Goal: Task Accomplishment & Management: Use online tool/utility

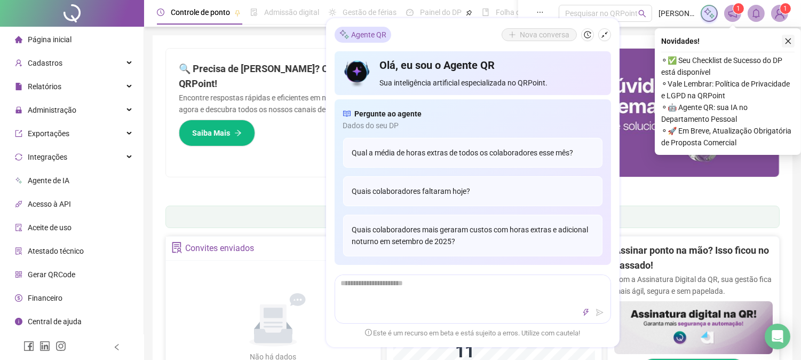
click at [786, 37] on icon "close" at bounding box center [788, 40] width 7 height 7
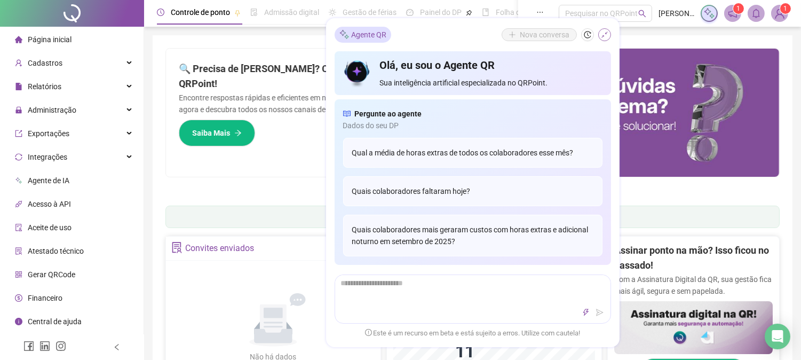
click at [605, 32] on icon "shrink" at bounding box center [604, 34] width 7 height 7
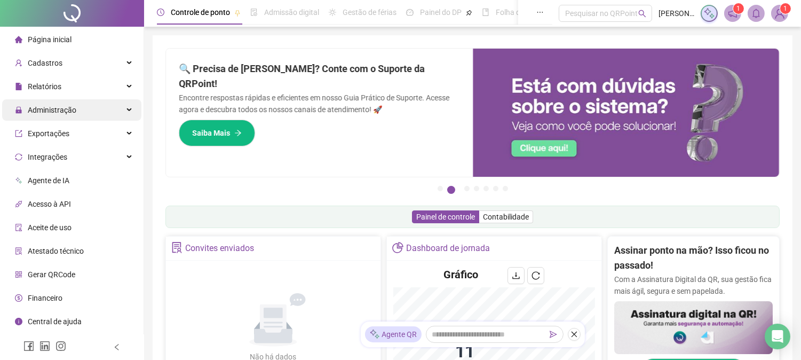
click at [62, 113] on span "Administração" at bounding box center [52, 110] width 49 height 9
click at [63, 111] on span "Administração" at bounding box center [52, 110] width 49 height 9
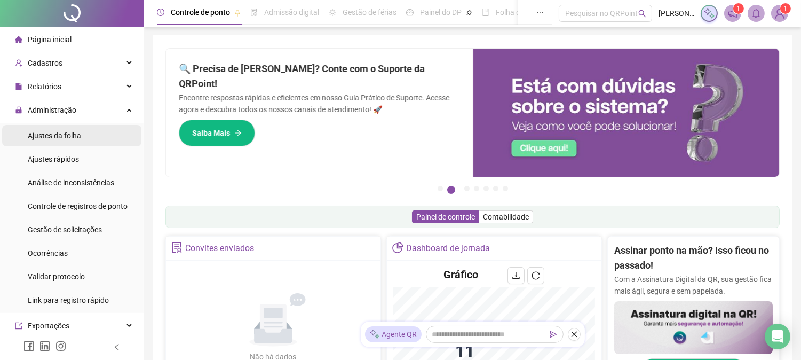
click at [58, 136] on span "Ajustes da folha" at bounding box center [54, 135] width 53 height 9
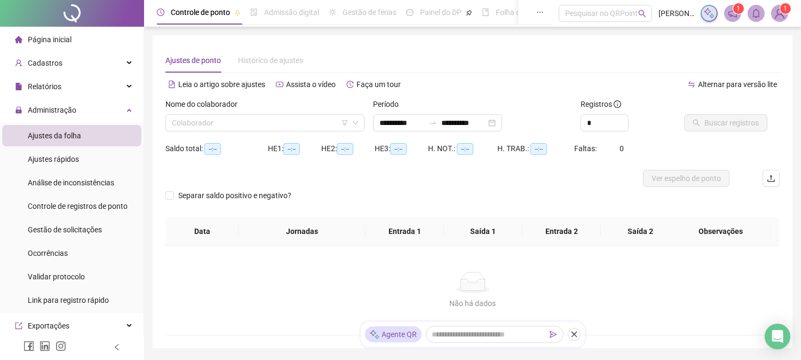
type input "**********"
click at [203, 126] on input "search" at bounding box center [260, 123] width 177 height 16
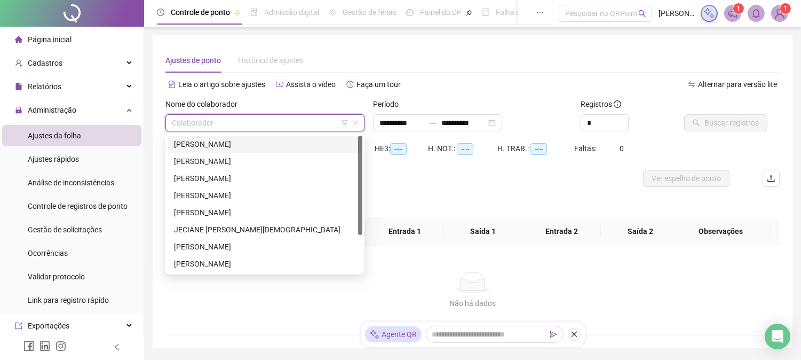
click at [212, 146] on div "[PERSON_NAME]" at bounding box center [265, 144] width 182 height 12
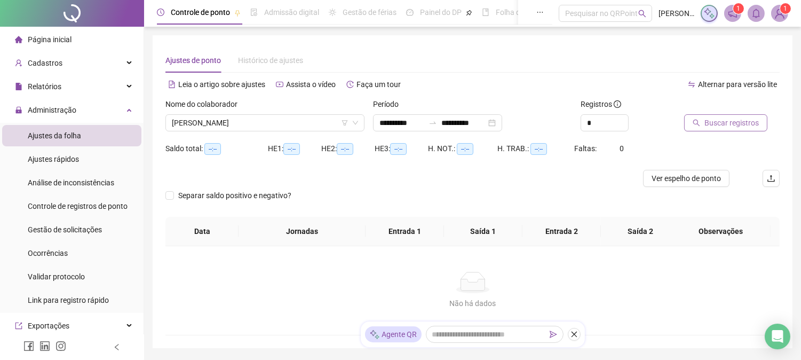
click at [739, 125] on span "Buscar registros" at bounding box center [732, 123] width 54 height 12
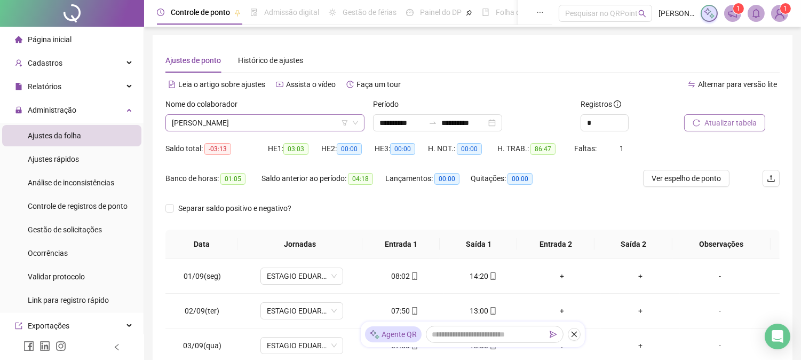
click at [226, 125] on span "[PERSON_NAME]" at bounding box center [265, 123] width 186 height 16
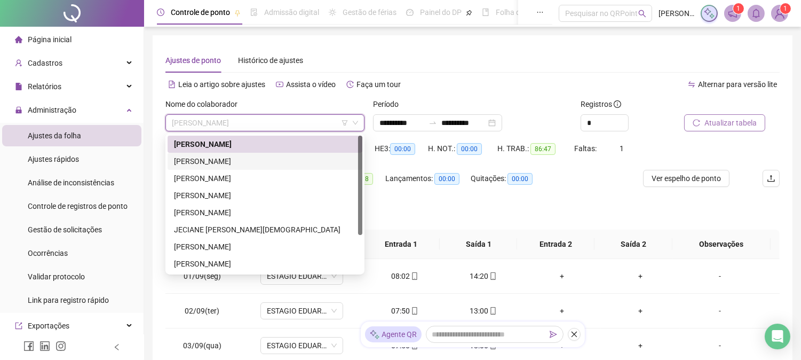
click at [221, 156] on div "[PERSON_NAME]" at bounding box center [265, 161] width 182 height 12
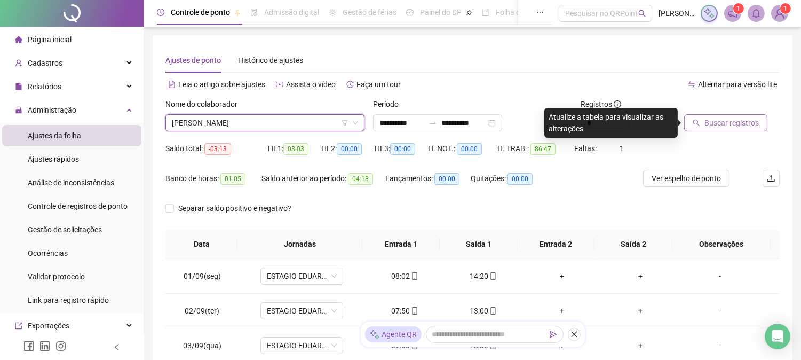
click at [724, 116] on button "Buscar registros" at bounding box center [725, 122] width 83 height 17
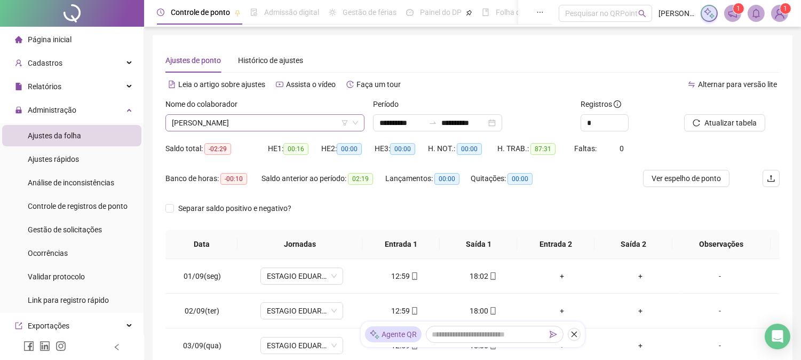
click at [230, 127] on span "[PERSON_NAME]" at bounding box center [265, 123] width 186 height 16
click at [561, 84] on div "Alternar para versão lite" at bounding box center [626, 84] width 307 height 17
click at [727, 125] on span "Atualizar tabela" at bounding box center [731, 123] width 52 height 12
click at [269, 116] on span "[PERSON_NAME]" at bounding box center [265, 123] width 186 height 16
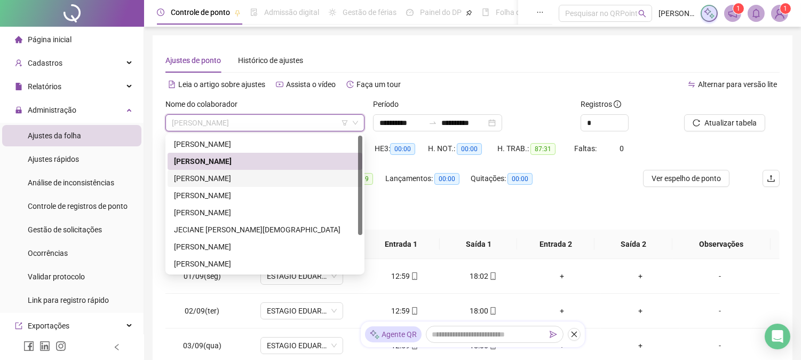
click at [246, 179] on div "[PERSON_NAME]" at bounding box center [265, 178] width 182 height 12
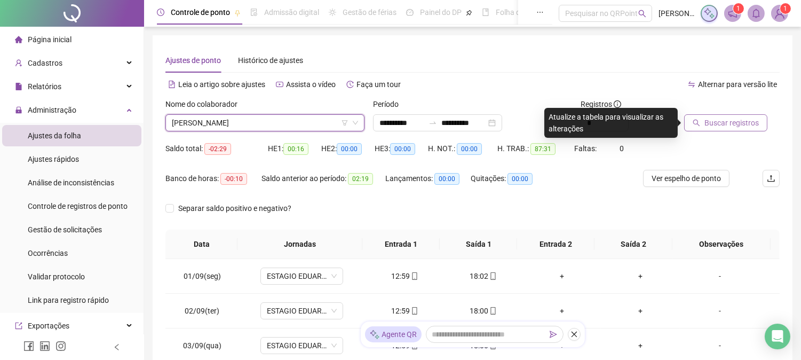
click at [738, 122] on span "Buscar registros" at bounding box center [732, 123] width 54 height 12
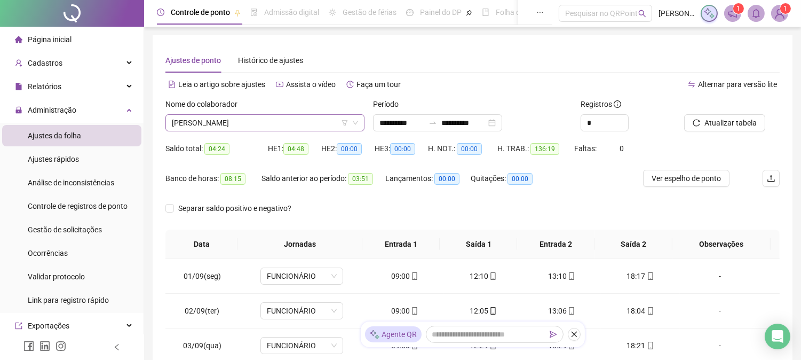
click at [302, 125] on span "[PERSON_NAME]" at bounding box center [265, 123] width 186 height 16
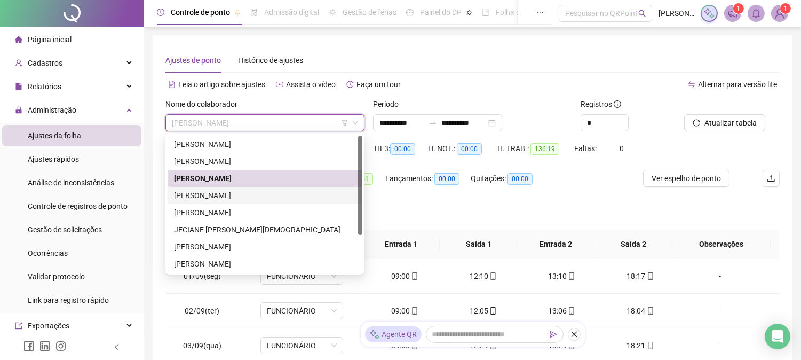
drag, startPoint x: 280, startPoint y: 193, endPoint x: 304, endPoint y: 188, distance: 24.4
click at [280, 193] on div "[PERSON_NAME]" at bounding box center [265, 196] width 182 height 12
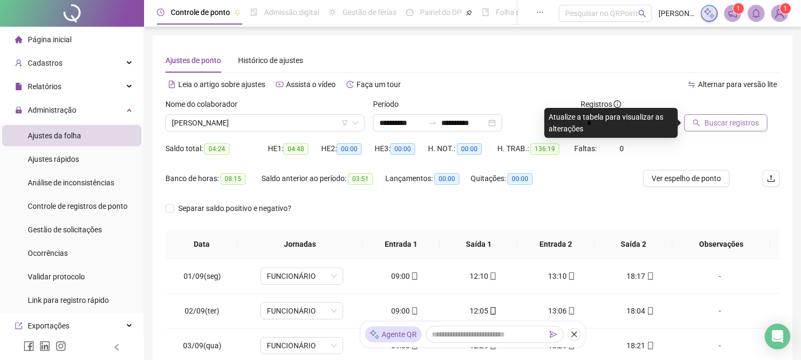
click at [708, 125] on span "Buscar registros" at bounding box center [732, 123] width 54 height 12
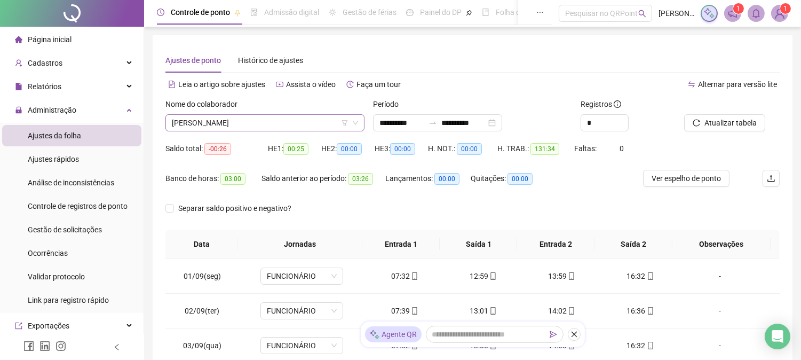
click at [202, 119] on span "[PERSON_NAME]" at bounding box center [265, 123] width 186 height 16
click at [244, 124] on span "[PERSON_NAME]" at bounding box center [265, 123] width 186 height 16
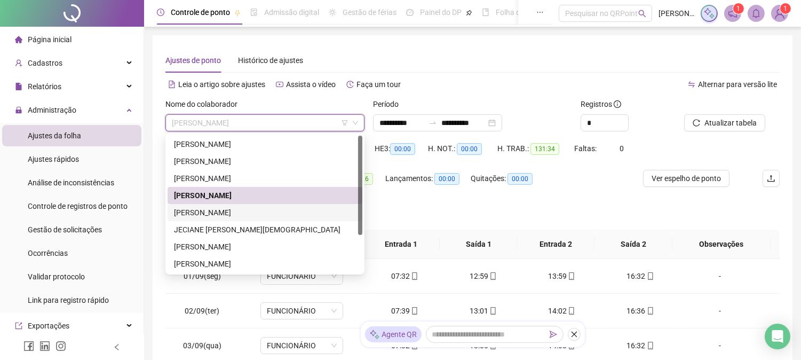
click at [216, 212] on div "[PERSON_NAME]" at bounding box center [265, 213] width 182 height 12
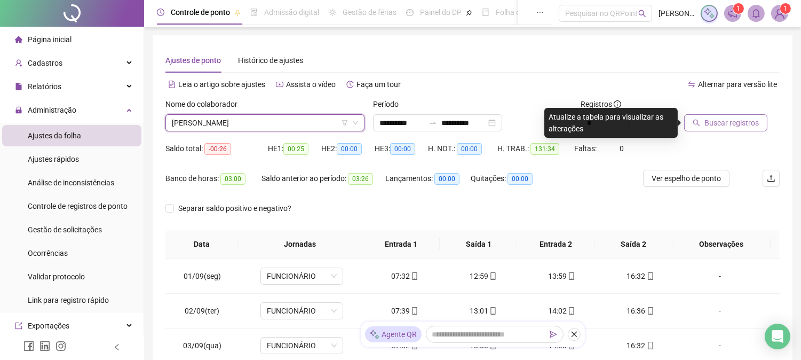
click at [723, 127] on span "Buscar registros" at bounding box center [732, 123] width 54 height 12
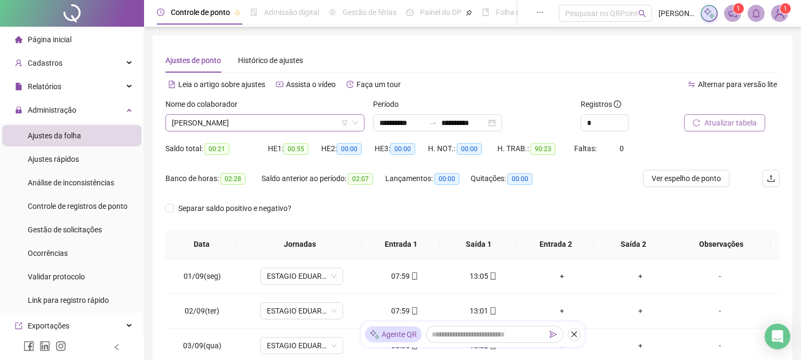
click at [335, 123] on span "[PERSON_NAME]" at bounding box center [265, 123] width 186 height 16
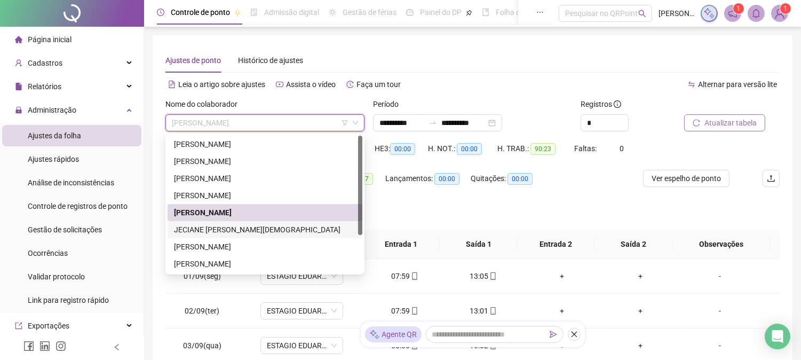
click at [246, 232] on div "JECIANE [PERSON_NAME][DEMOGRAPHIC_DATA]" at bounding box center [265, 230] width 182 height 12
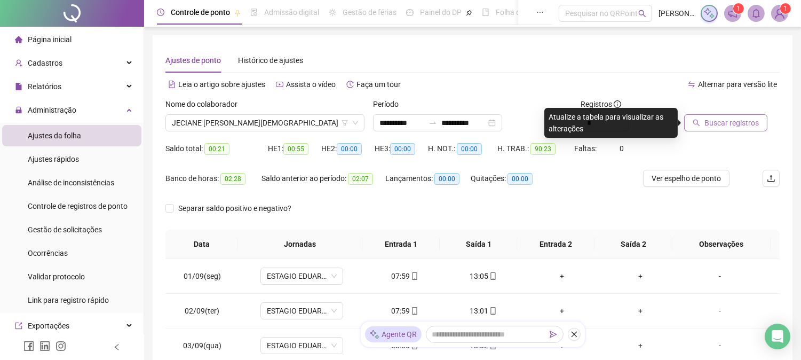
click at [707, 125] on span "Buscar registros" at bounding box center [732, 123] width 54 height 12
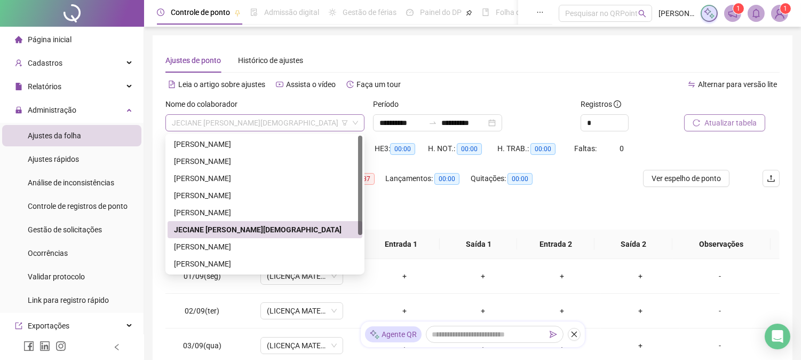
click at [253, 116] on span "JECIANE [PERSON_NAME][DEMOGRAPHIC_DATA]" at bounding box center [265, 123] width 186 height 16
click at [196, 247] on div "[PERSON_NAME]" at bounding box center [265, 247] width 182 height 12
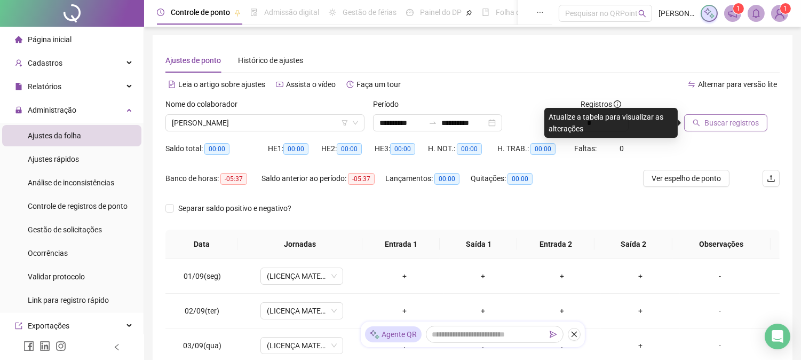
click at [700, 124] on icon "search" at bounding box center [696, 122] width 7 height 7
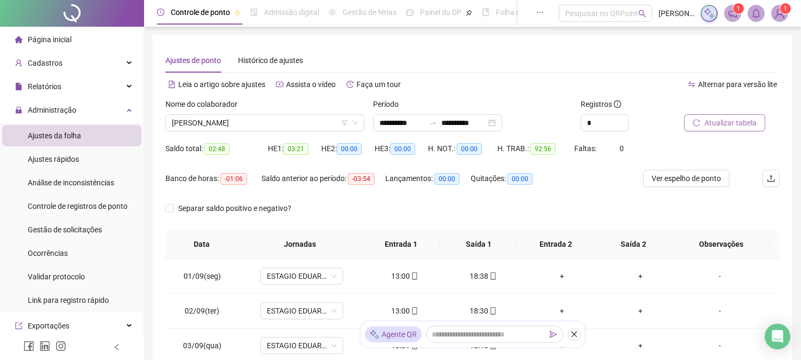
click at [755, 125] on span "Atualizar tabela" at bounding box center [731, 123] width 52 height 12
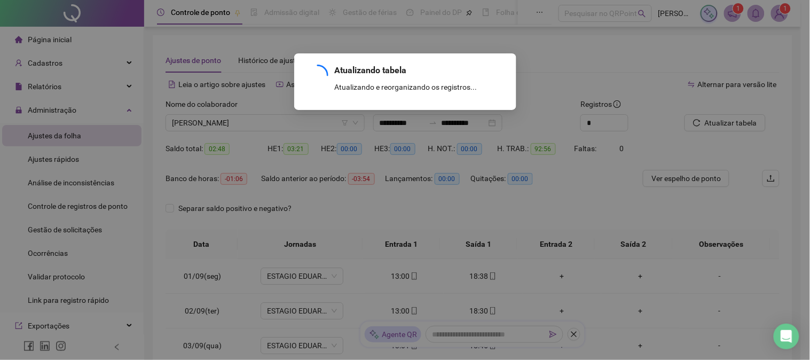
click at [251, 125] on div "Atualizando tabela Atualizando e reorganizando os registros... OK" at bounding box center [405, 180] width 810 height 360
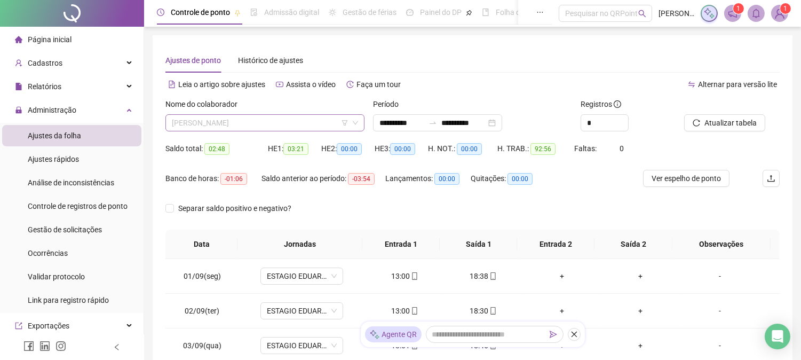
click at [249, 126] on span "[PERSON_NAME]" at bounding box center [265, 123] width 186 height 16
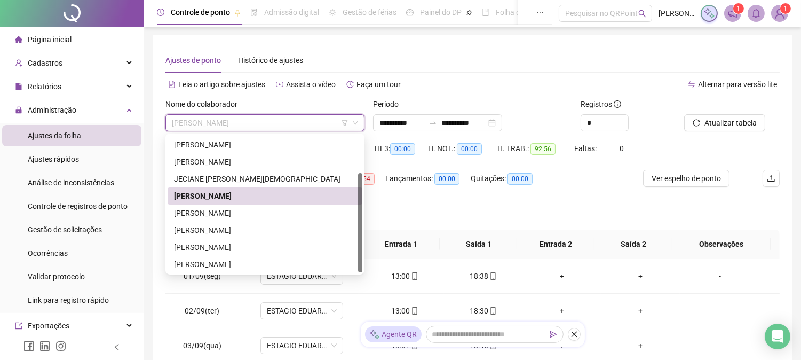
scroll to position [99, 0]
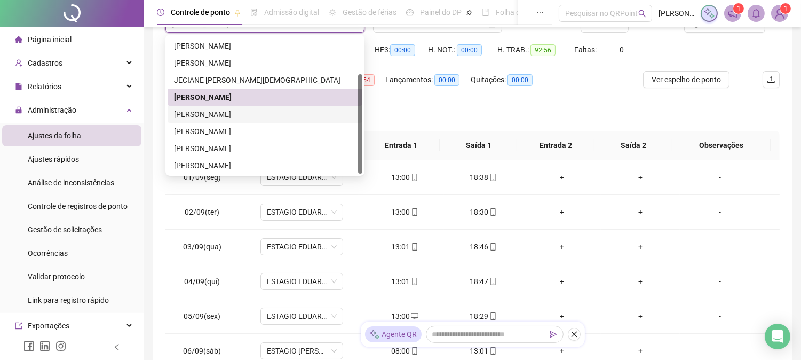
click at [200, 114] on div "[PERSON_NAME]" at bounding box center [265, 114] width 182 height 12
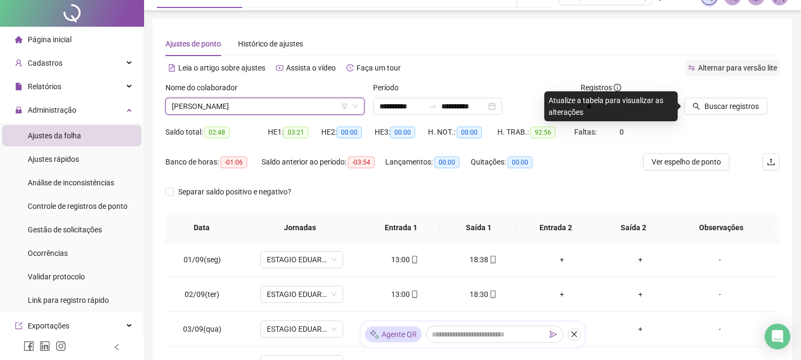
scroll to position [0, 0]
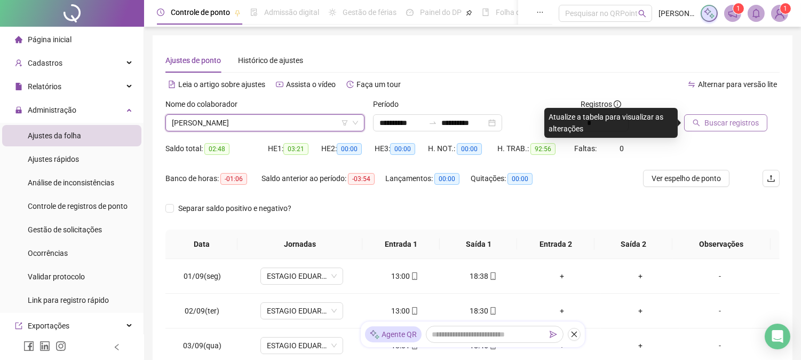
click at [723, 121] on span "Buscar registros" at bounding box center [732, 123] width 54 height 12
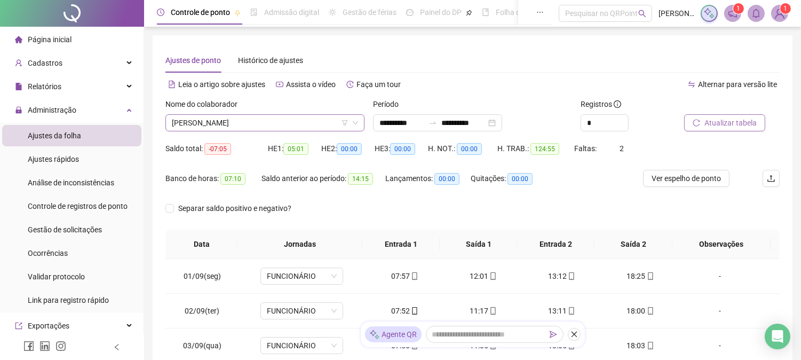
click at [255, 123] on span "[PERSON_NAME]" at bounding box center [265, 123] width 186 height 16
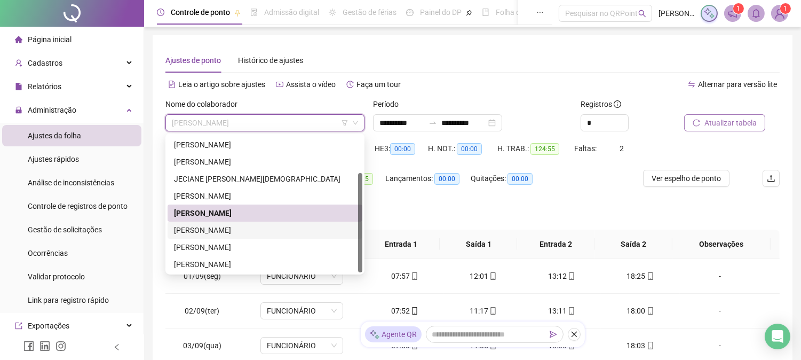
click at [239, 231] on div "[PERSON_NAME]" at bounding box center [265, 230] width 182 height 12
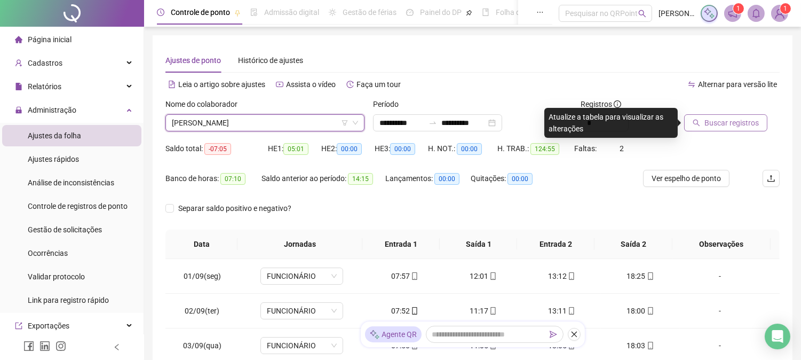
click at [730, 121] on span "Buscar registros" at bounding box center [732, 123] width 54 height 12
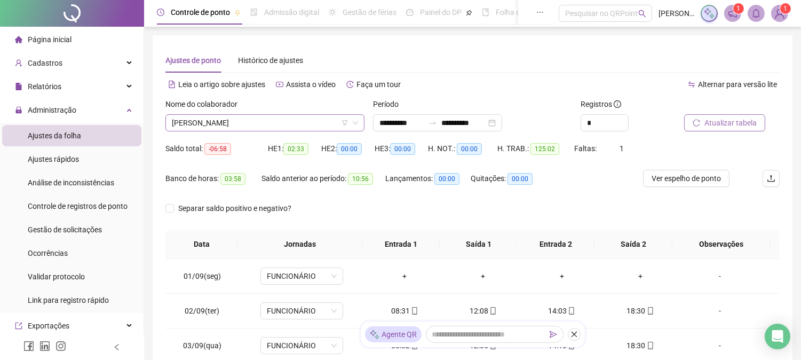
drag, startPoint x: 189, startPoint y: 132, endPoint x: 200, endPoint y: 129, distance: 11.7
click at [195, 130] on div "Nome do colaborador [PERSON_NAME]" at bounding box center [265, 119] width 208 height 42
click at [201, 127] on span "[PERSON_NAME]" at bounding box center [265, 123] width 186 height 16
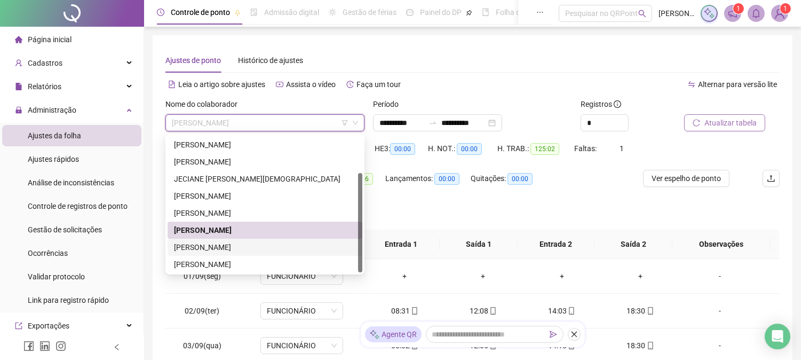
click at [198, 246] on div "[PERSON_NAME]" at bounding box center [265, 247] width 182 height 12
click at [198, 246] on th "Data" at bounding box center [201, 244] width 72 height 29
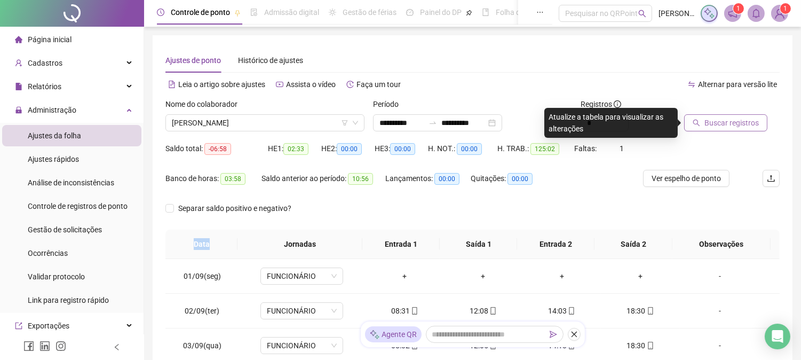
click at [696, 119] on icon "search" at bounding box center [696, 122] width 7 height 7
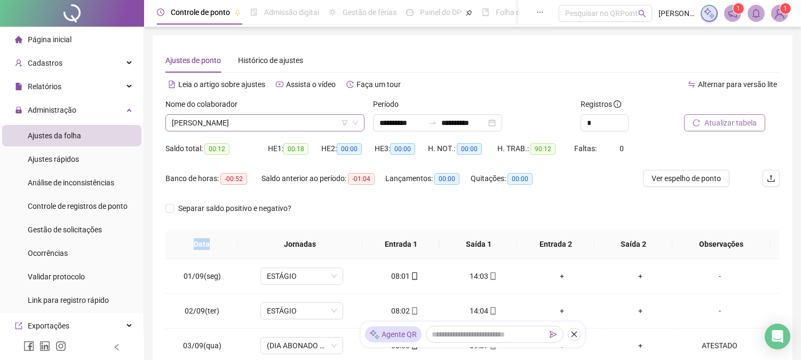
click at [220, 126] on span "[PERSON_NAME]" at bounding box center [265, 123] width 186 height 16
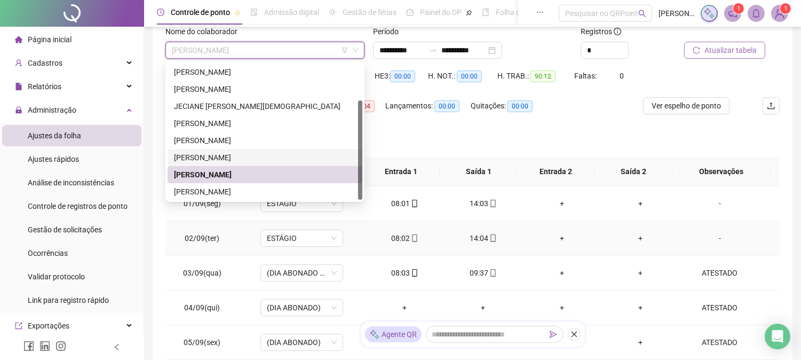
scroll to position [99, 0]
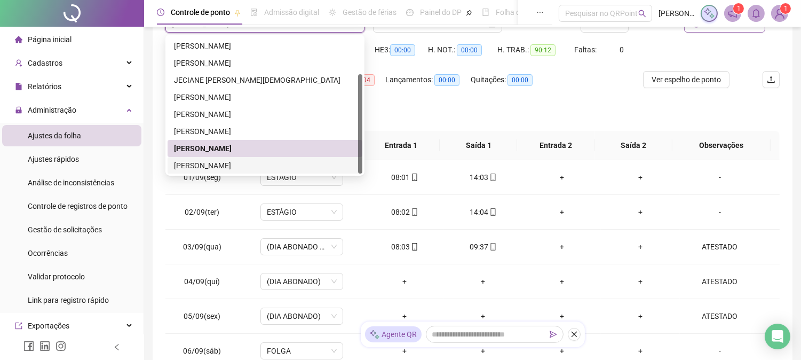
click at [198, 162] on div "[PERSON_NAME]" at bounding box center [265, 166] width 182 height 12
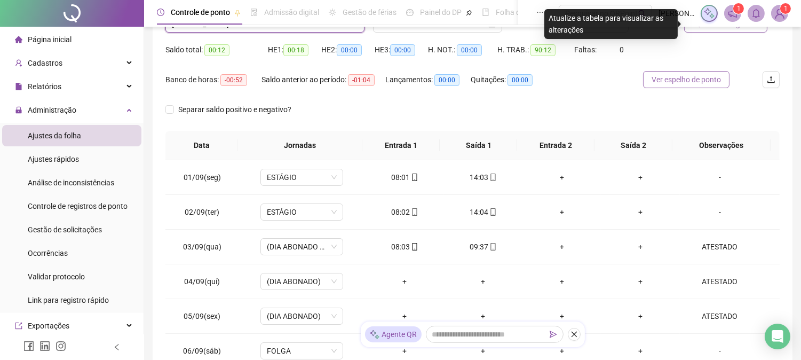
click at [689, 80] on span "Ver espelho de ponto" at bounding box center [686, 80] width 69 height 12
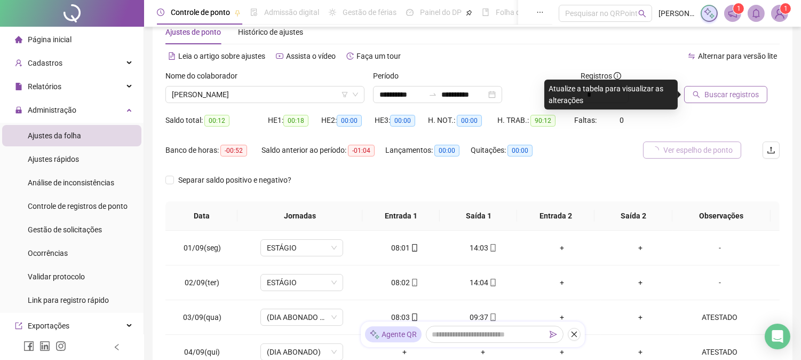
scroll to position [0, 0]
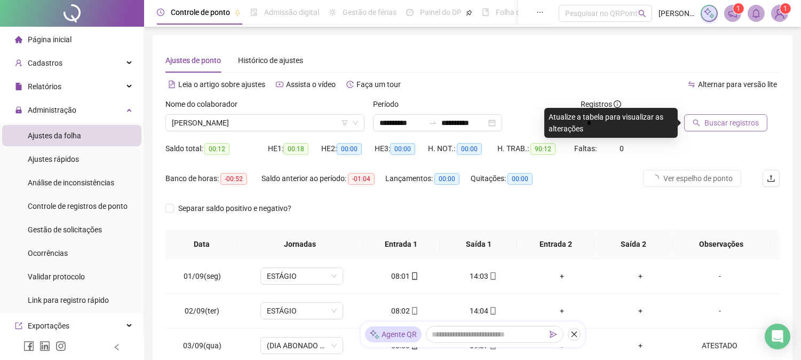
click at [734, 118] on span "Buscar registros" at bounding box center [732, 123] width 54 height 12
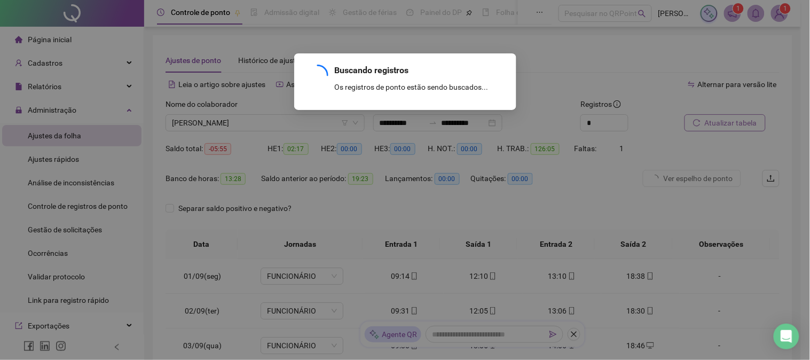
click at [733, 120] on div "Buscando registros Os registros de ponto estão sendo buscados... OK" at bounding box center [405, 180] width 810 height 360
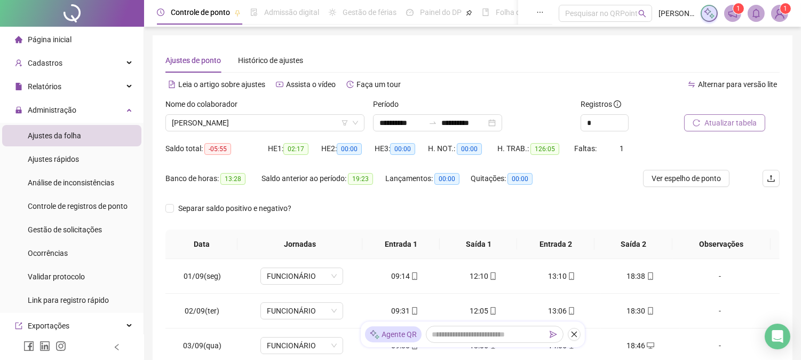
click at [727, 125] on span "Atualizar tabela" at bounding box center [731, 123] width 52 height 12
